Goal: Navigation & Orientation: Find specific page/section

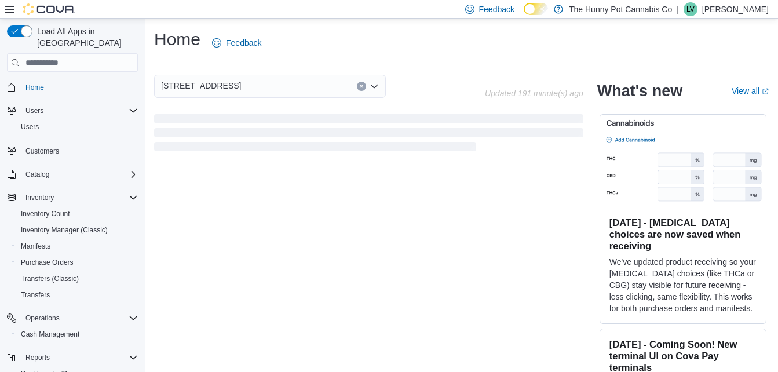
click at [456, 73] on div "Home Feedback 5035 Hurontario St Updated 191 minute(s) ago What's new View all …" at bounding box center [462, 210] width 634 height 382
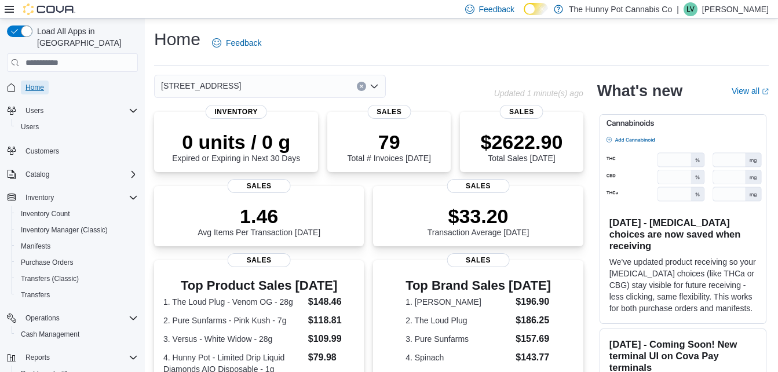
click at [27, 83] on span "Home" at bounding box center [35, 87] width 19 height 9
